Goal: Check status: Check status

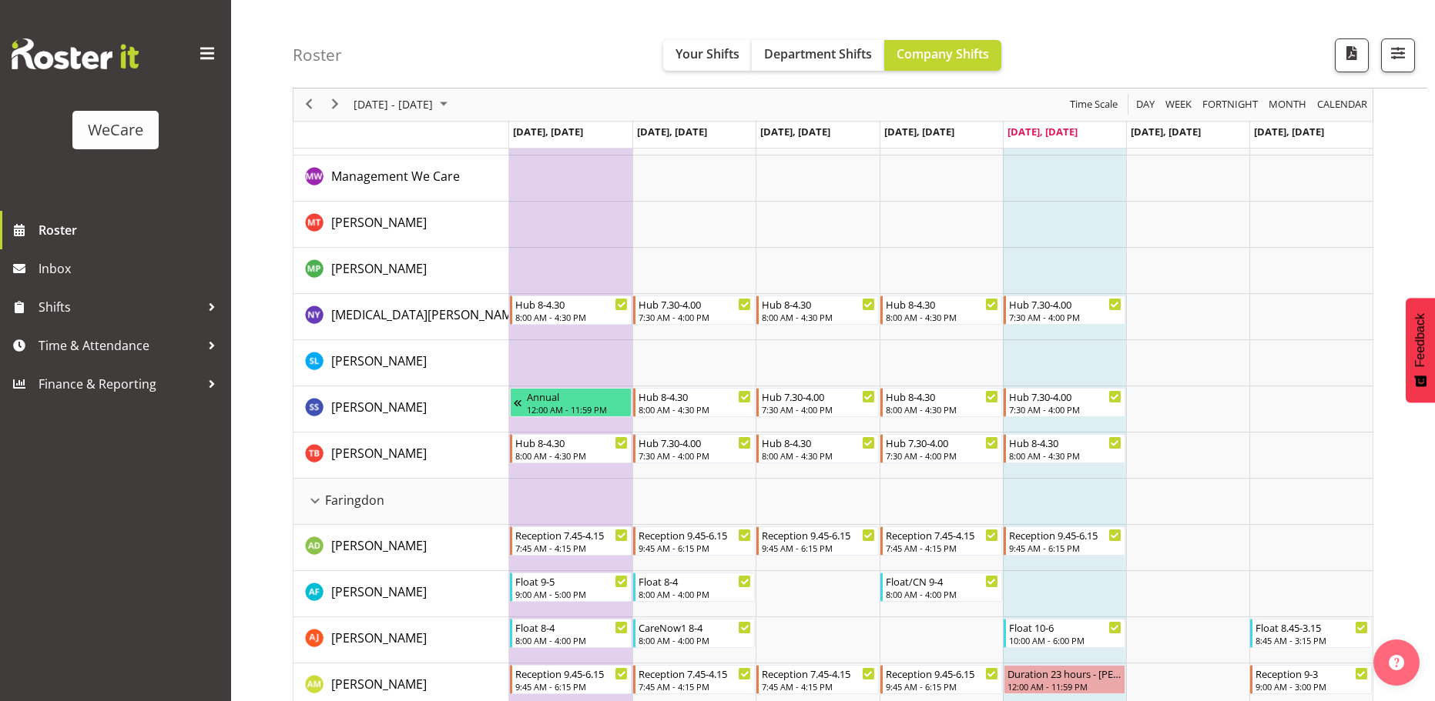
scroll to position [231, 0]
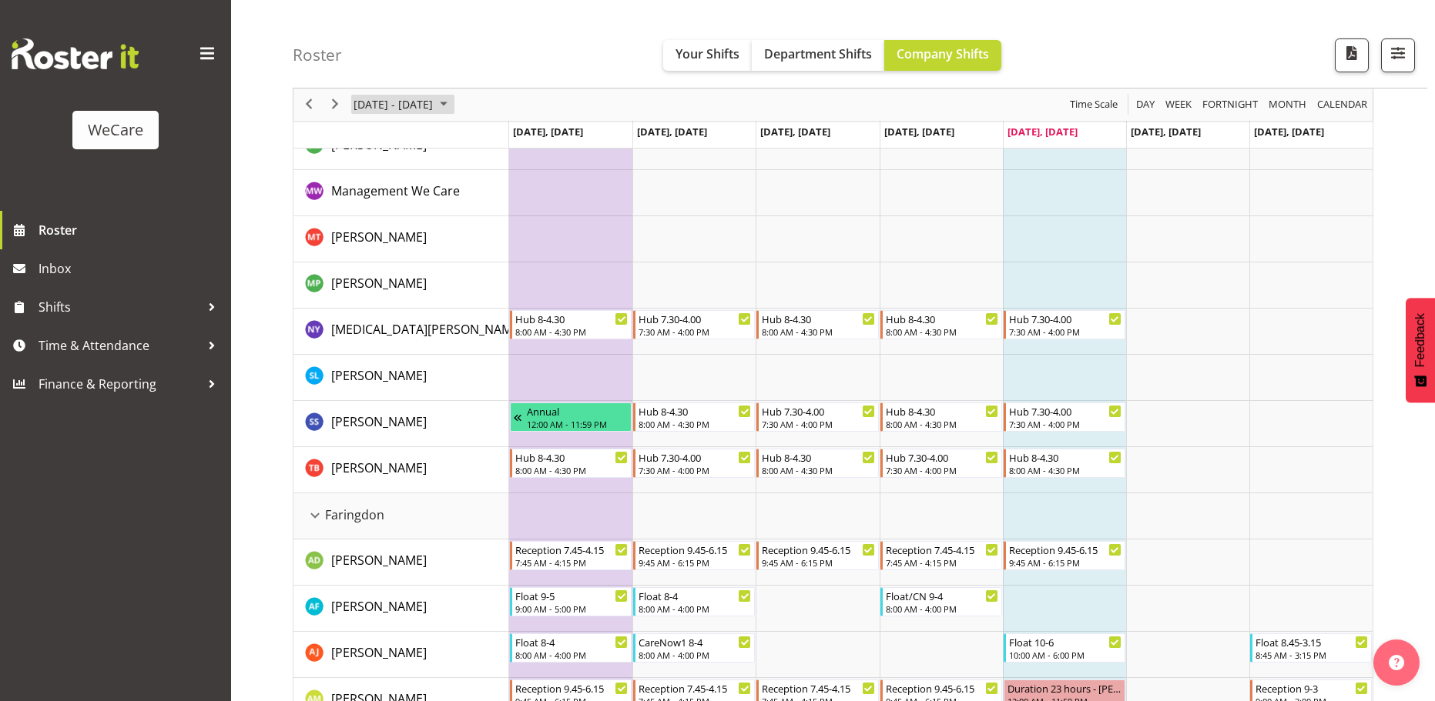
click at [434, 105] on span "[DATE] - [DATE]" at bounding box center [393, 104] width 82 height 19
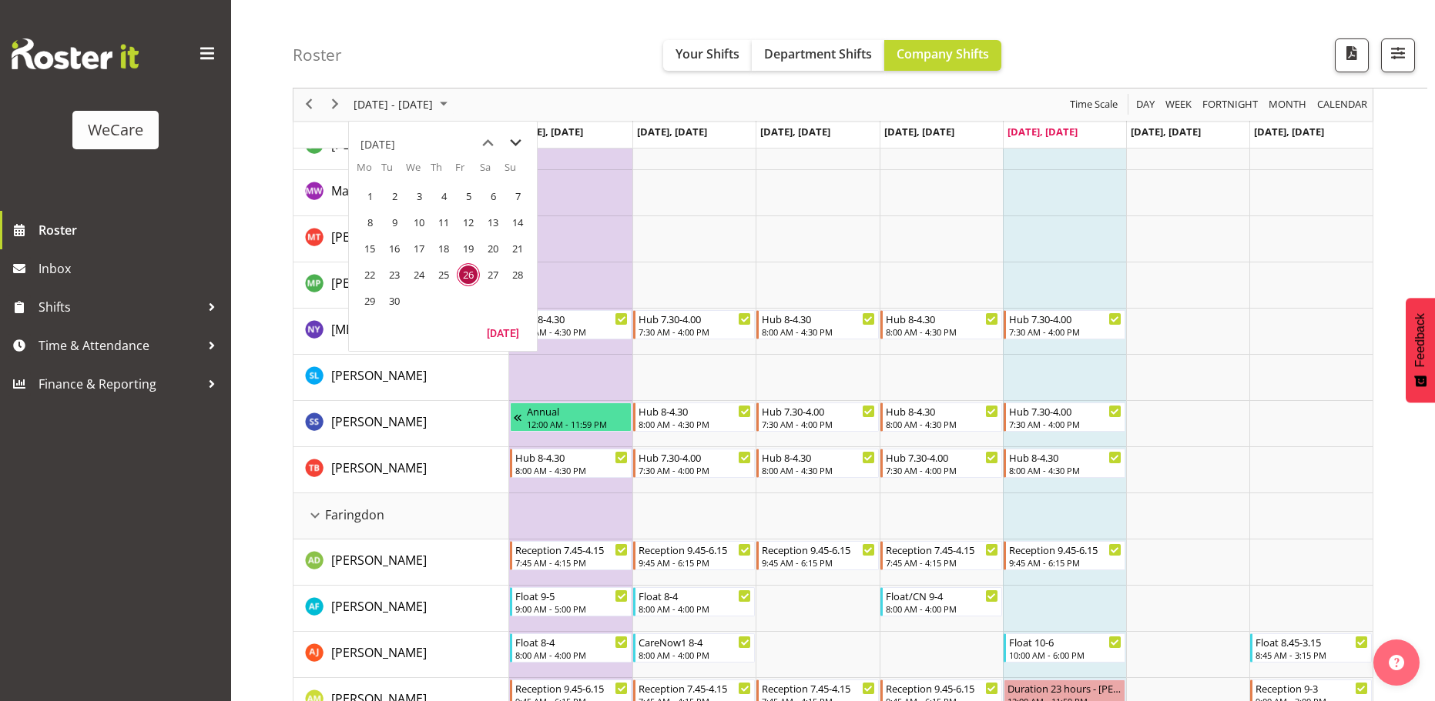
click at [510, 140] on span "next month" at bounding box center [515, 143] width 27 height 28
click at [483, 147] on span "previous month" at bounding box center [487, 143] width 27 height 28
click at [374, 312] on td "27" at bounding box center [369, 301] width 25 height 26
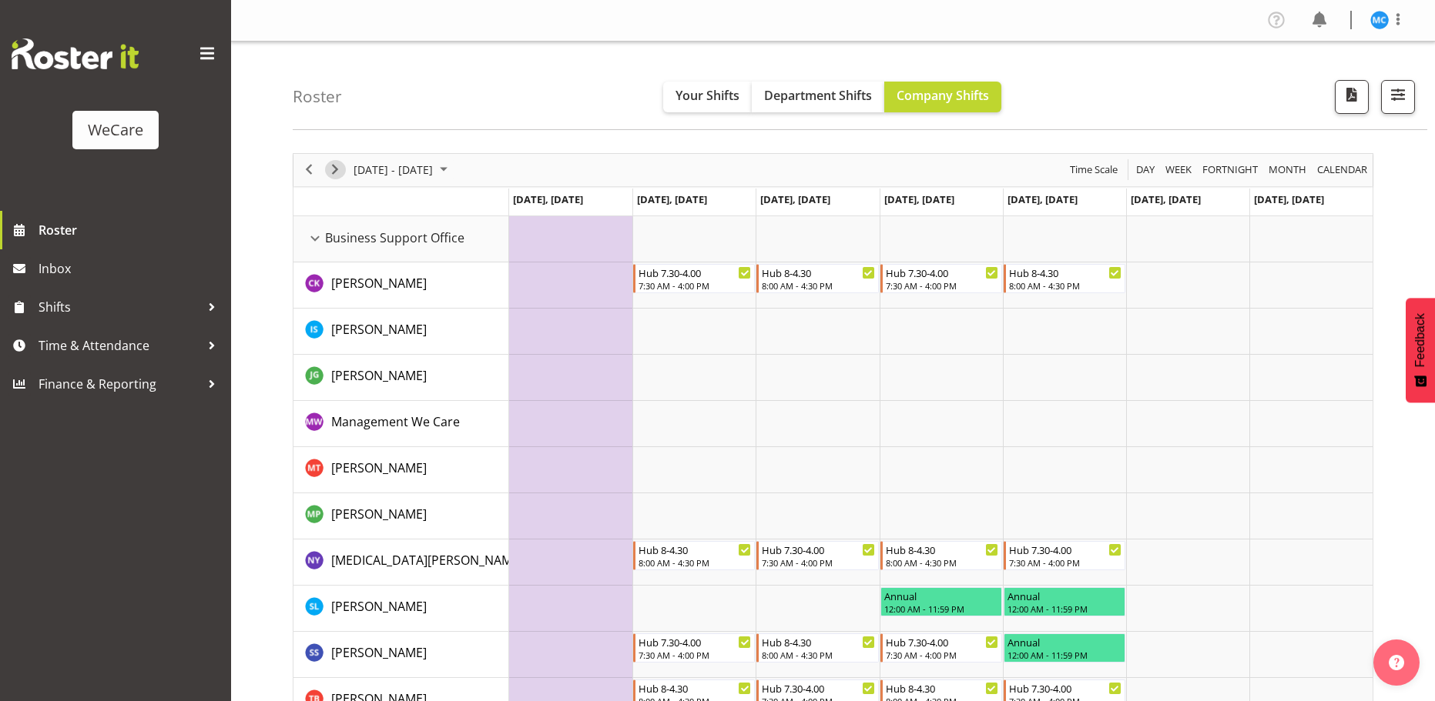
click at [333, 166] on span "Next" at bounding box center [335, 169] width 18 height 19
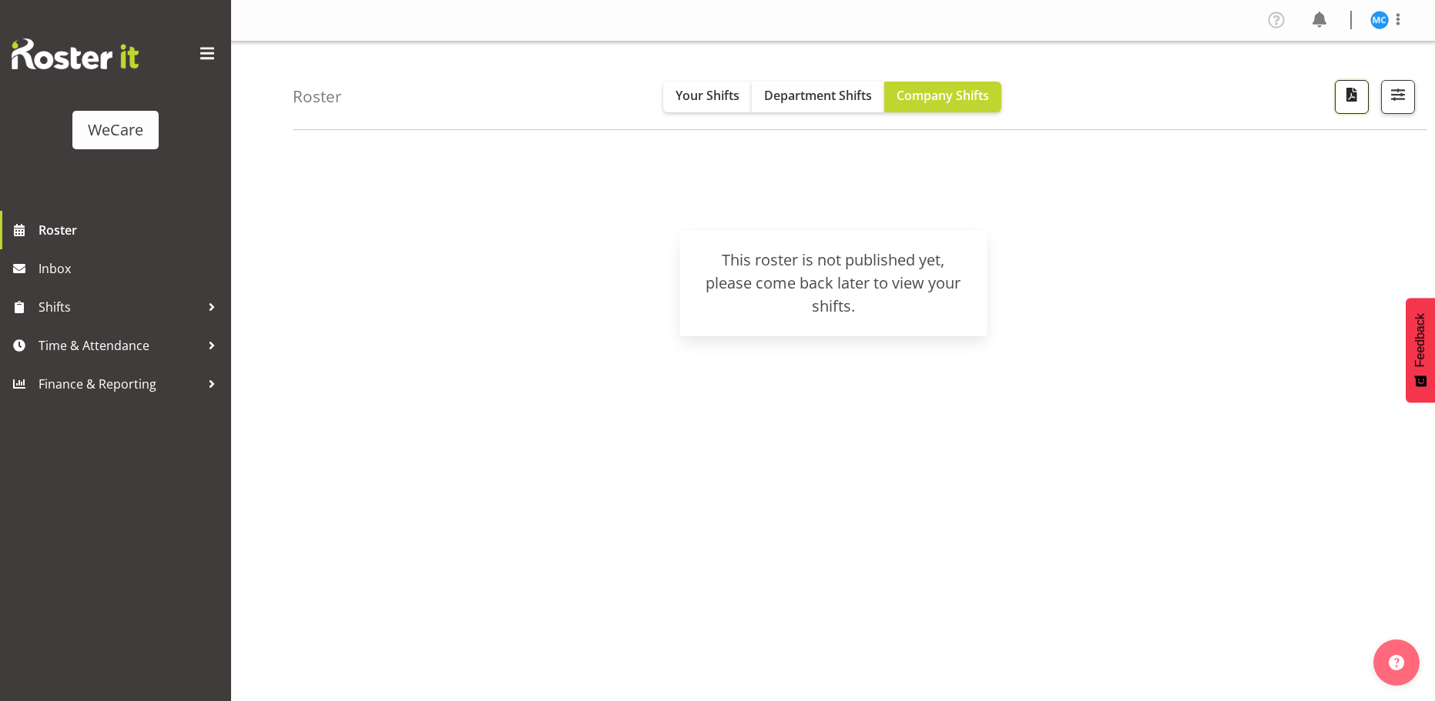
click at [1343, 99] on span "button" at bounding box center [1351, 95] width 20 height 20
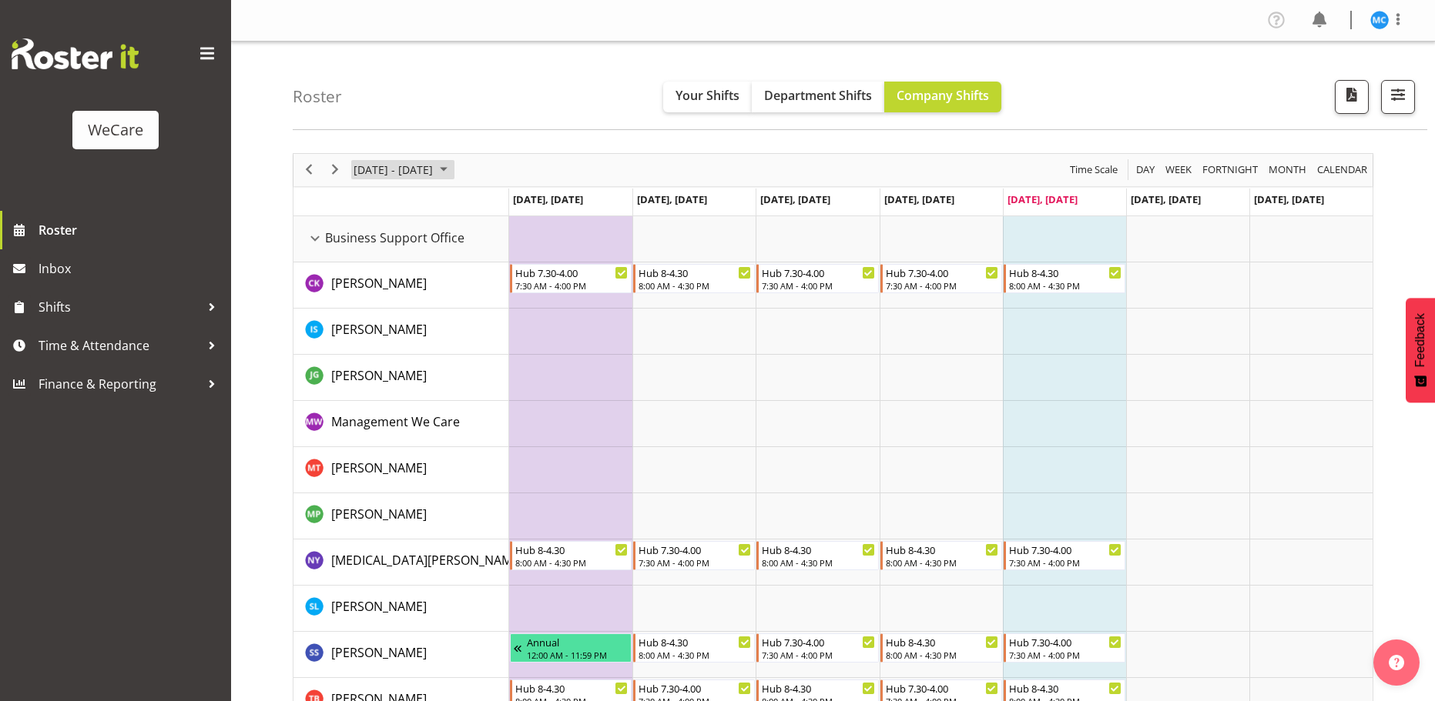
click at [453, 173] on span "September 2025" at bounding box center [443, 169] width 18 height 19
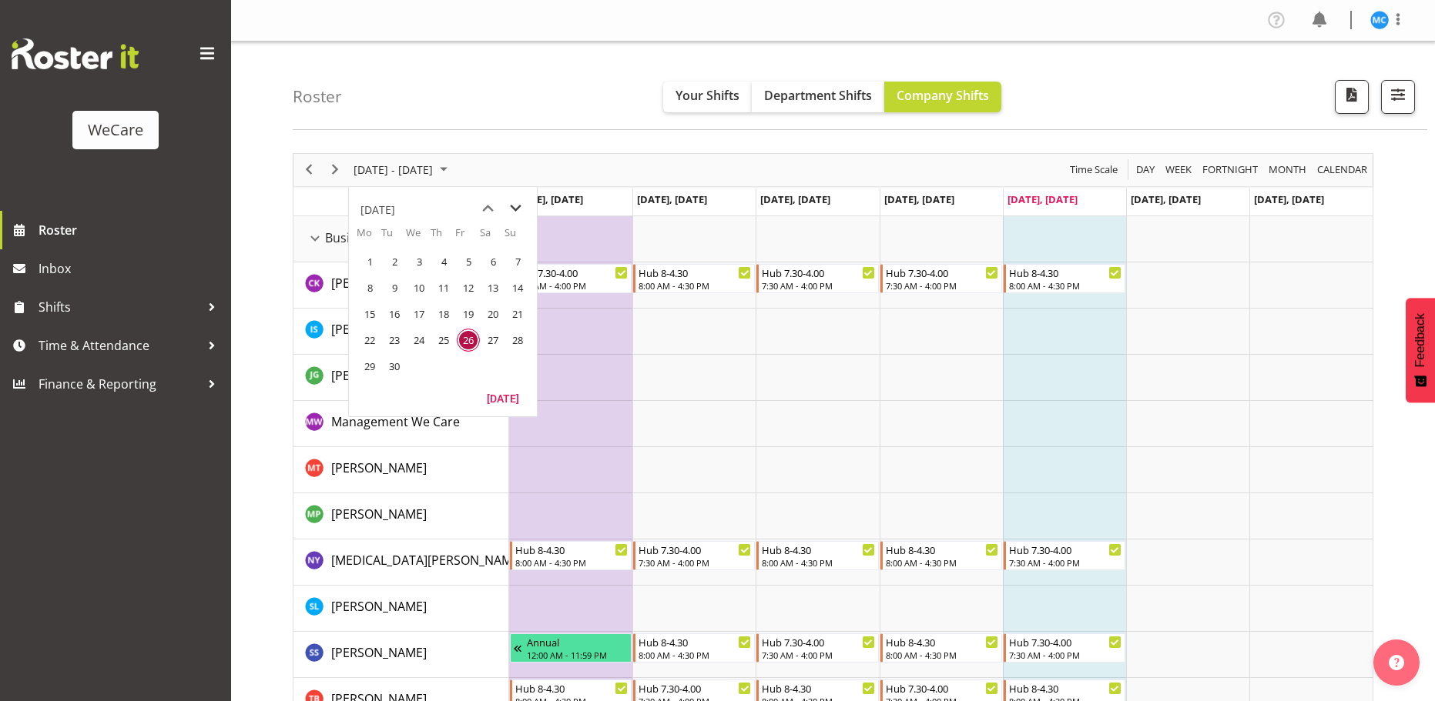
click at [515, 196] on span "next month" at bounding box center [515, 209] width 27 height 28
click at [374, 314] on span "10" at bounding box center [369, 314] width 23 height 23
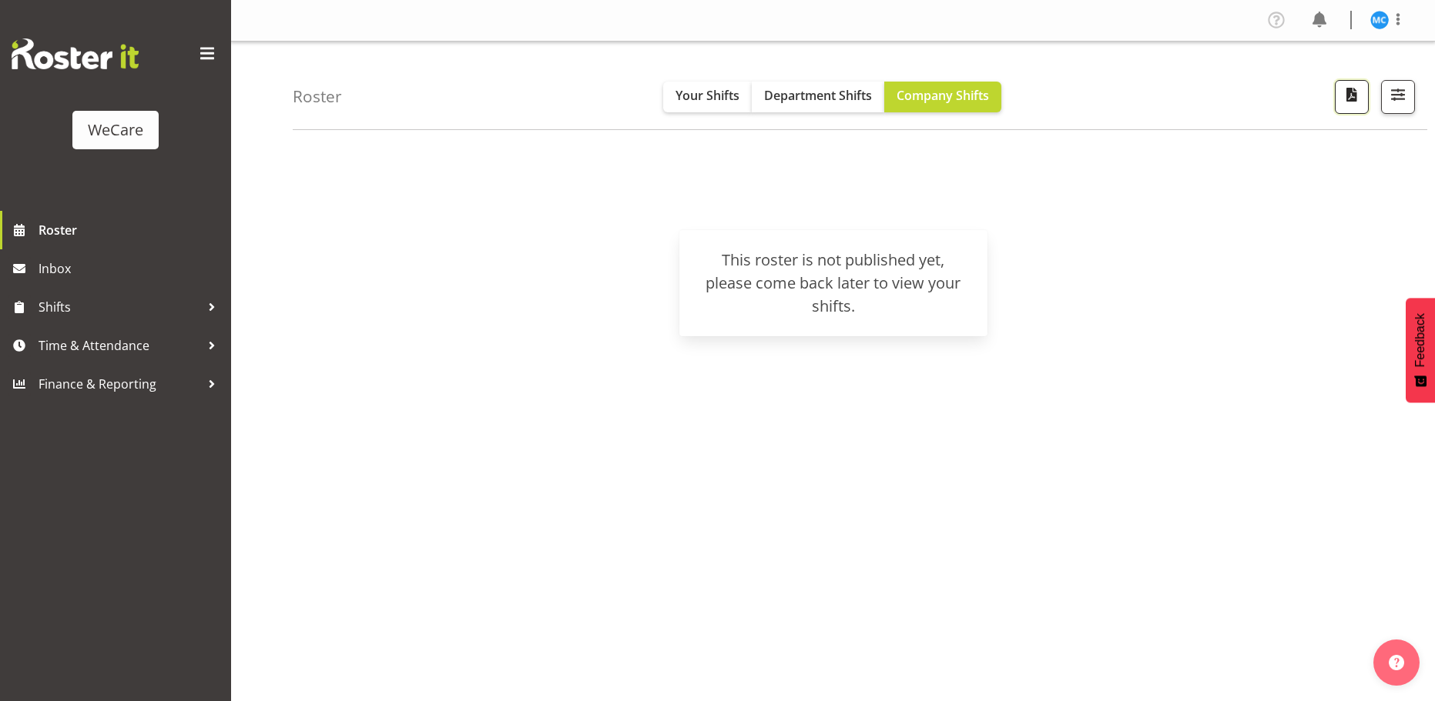
click at [1341, 87] on span "button" at bounding box center [1351, 95] width 20 height 20
